Goal: Task Accomplishment & Management: Manage account settings

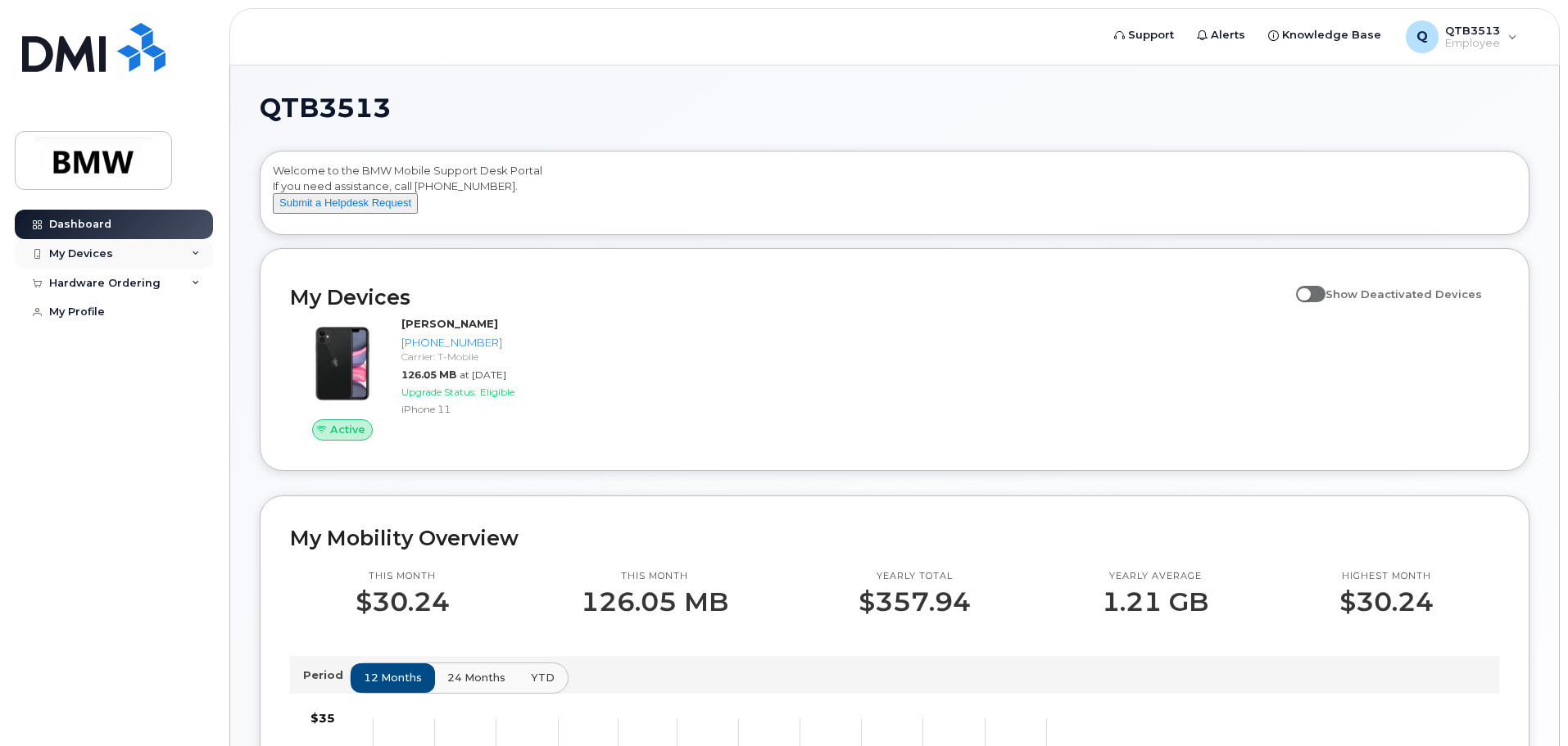
click at [114, 256] on div "My Devices" at bounding box center [114, 253] width 198 height 29
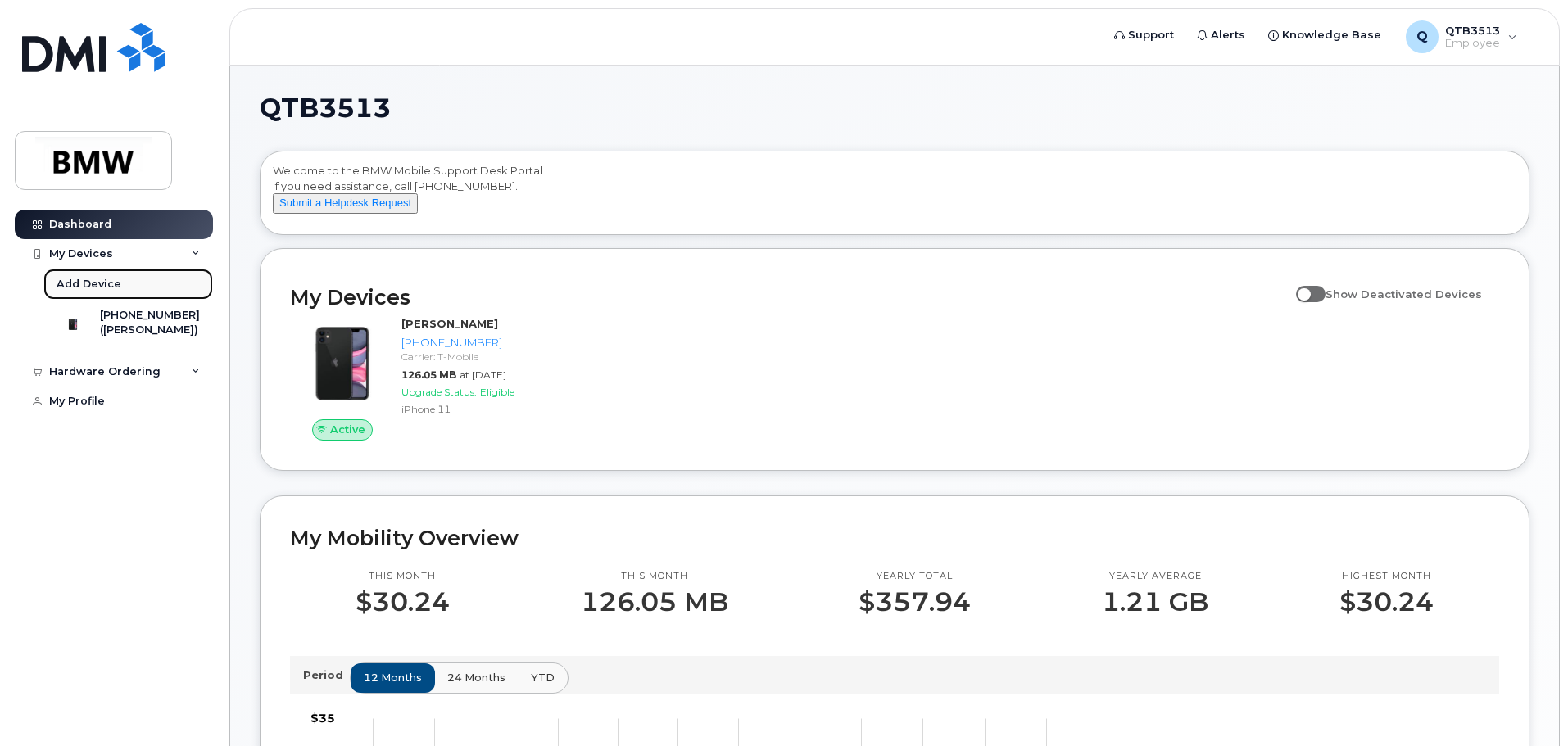
click at [97, 286] on div "Add Device" at bounding box center [88, 284] width 65 height 15
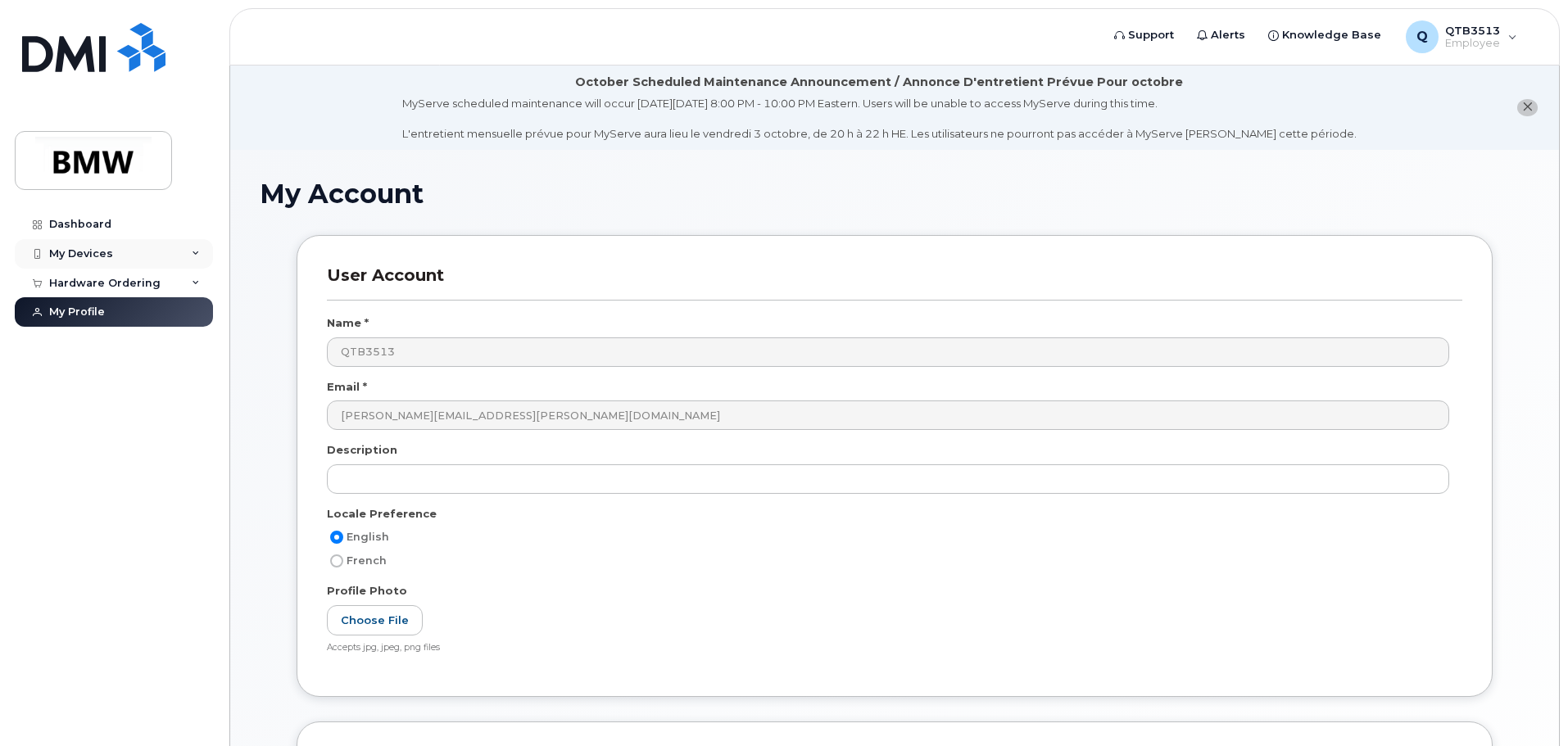
click at [97, 249] on div "My Devices" at bounding box center [81, 254] width 64 height 13
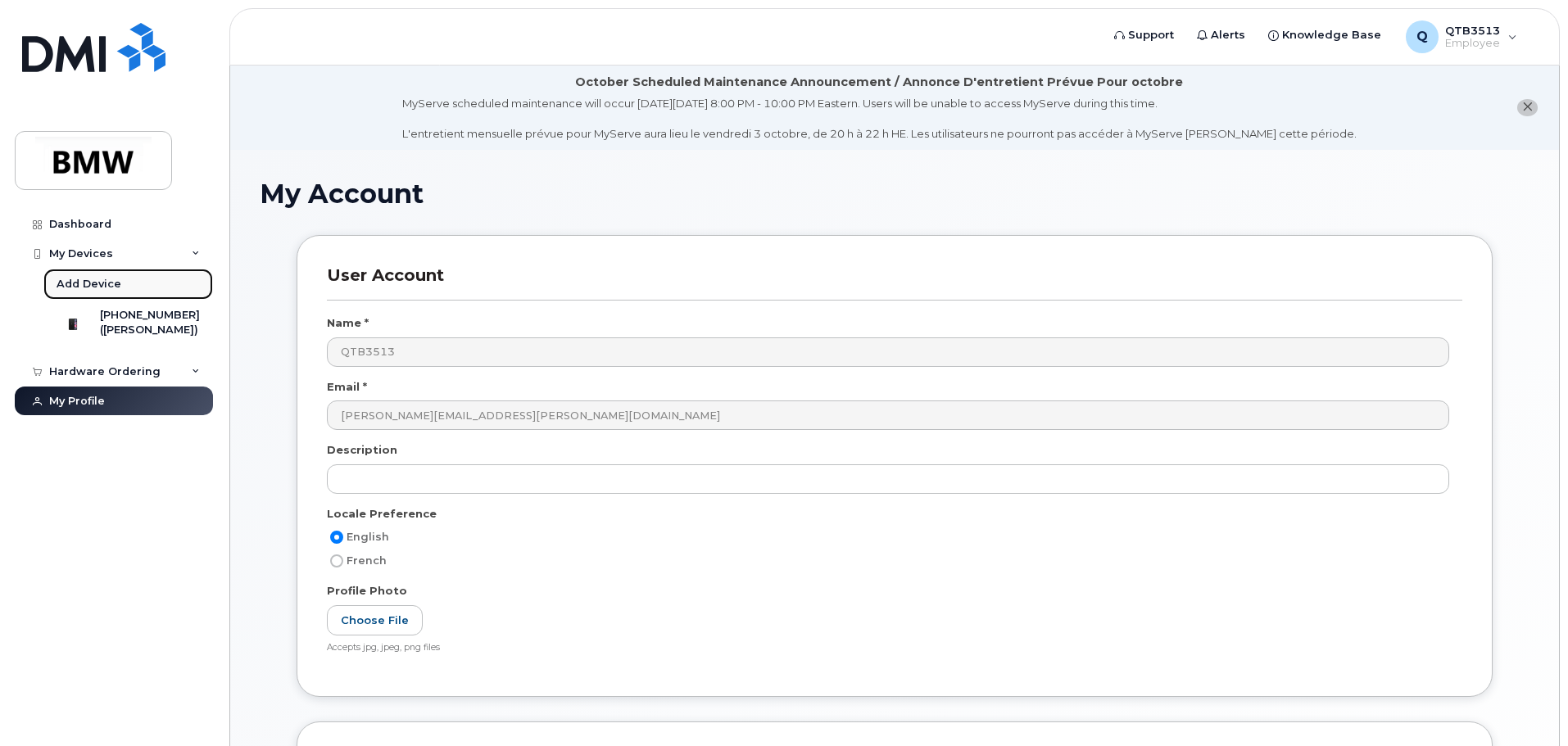
click at [91, 284] on div "Add Device" at bounding box center [88, 284] width 65 height 15
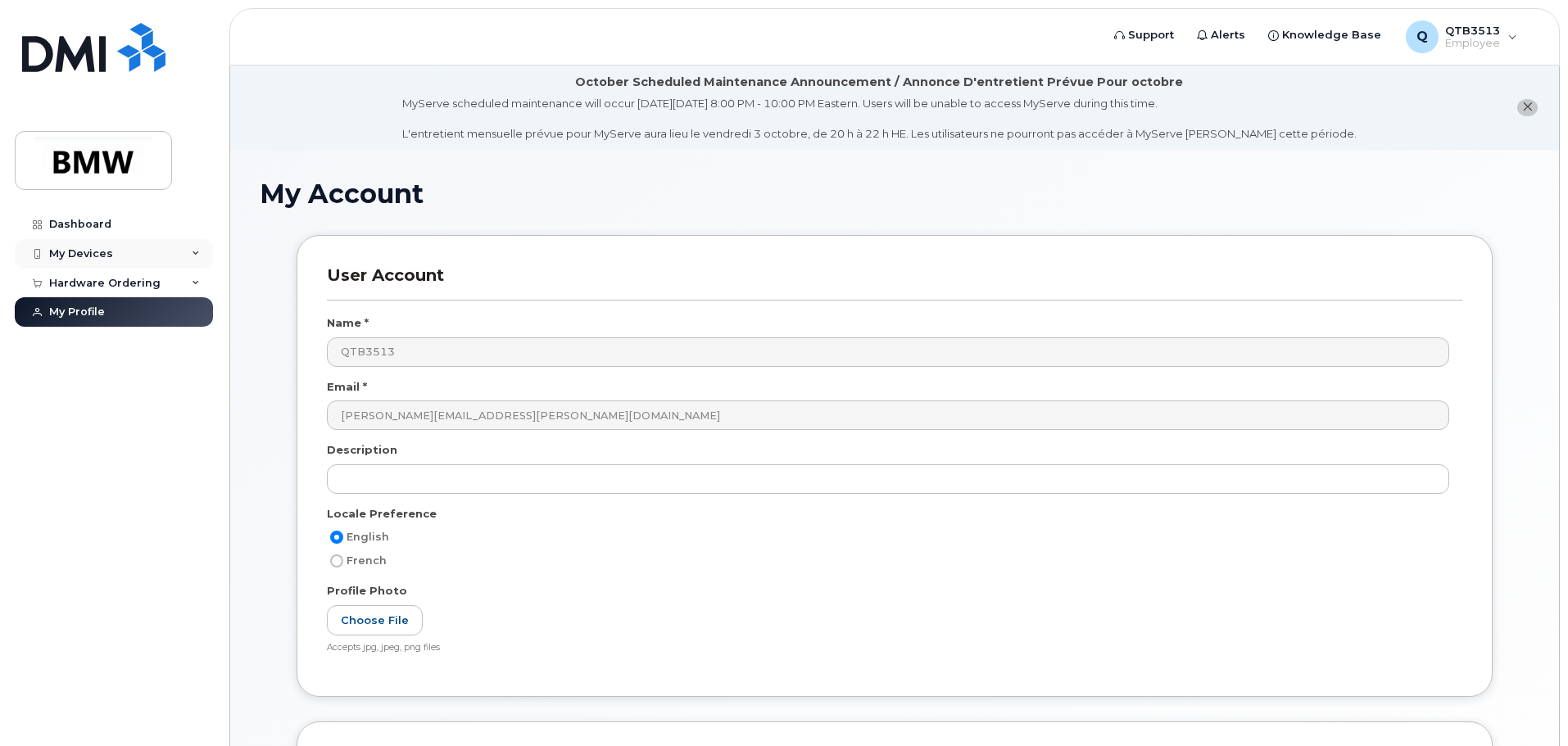
click at [197, 248] on div "My Devices" at bounding box center [114, 253] width 198 height 29
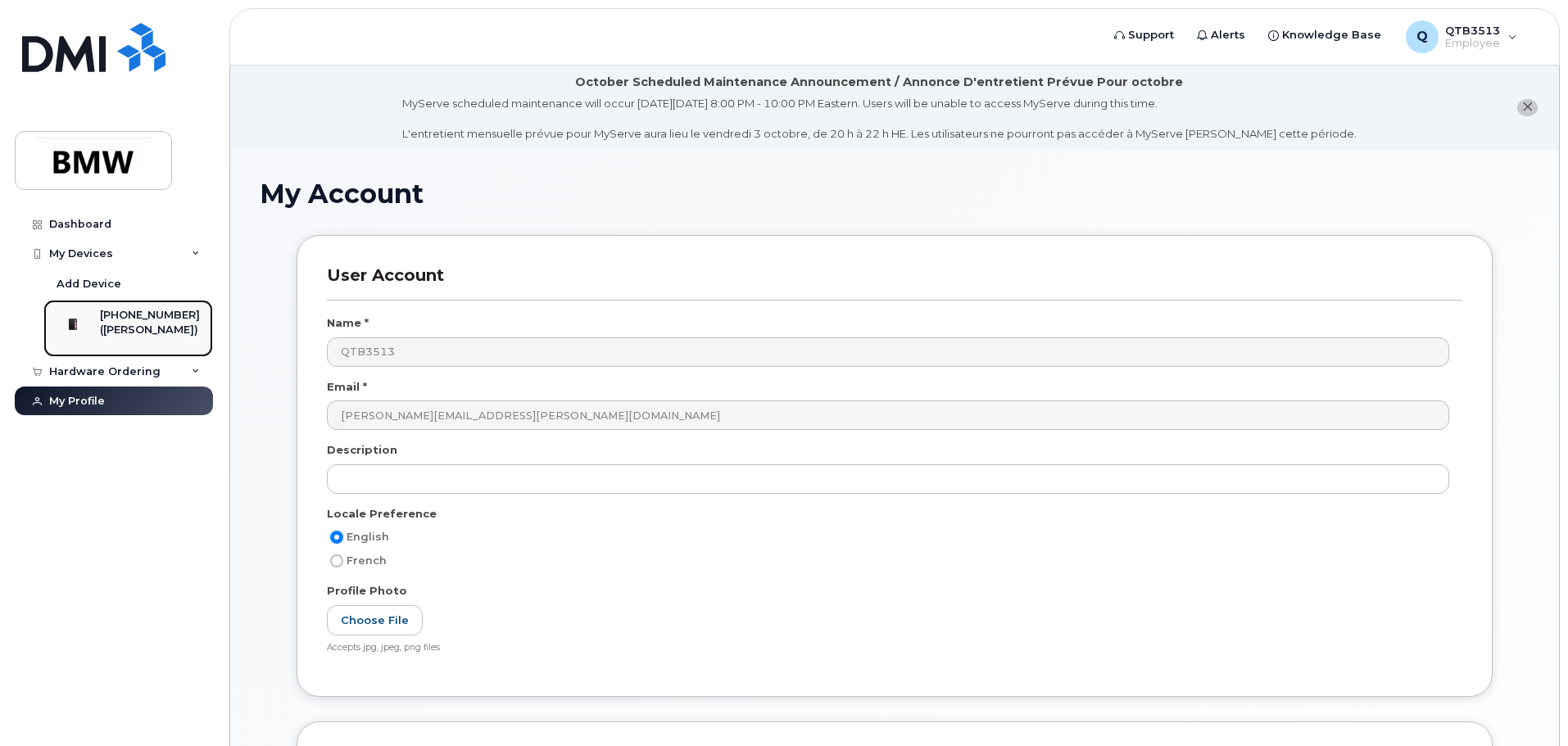
click at [168, 327] on div "([PERSON_NAME])" at bounding box center [149, 330] width 100 height 15
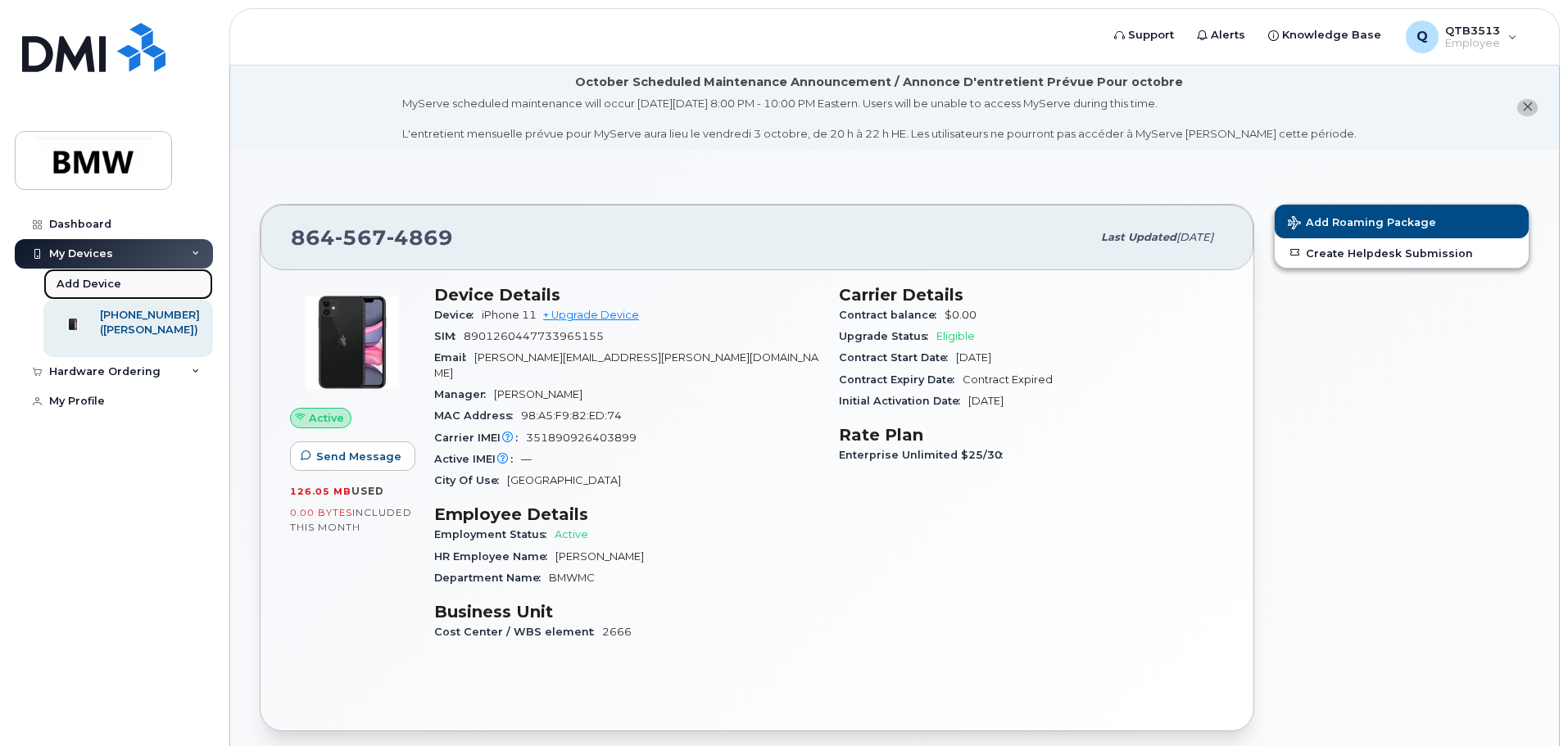
click at [93, 284] on div "Add Device" at bounding box center [88, 284] width 65 height 15
